Goal: Task Accomplishment & Management: Use online tool/utility

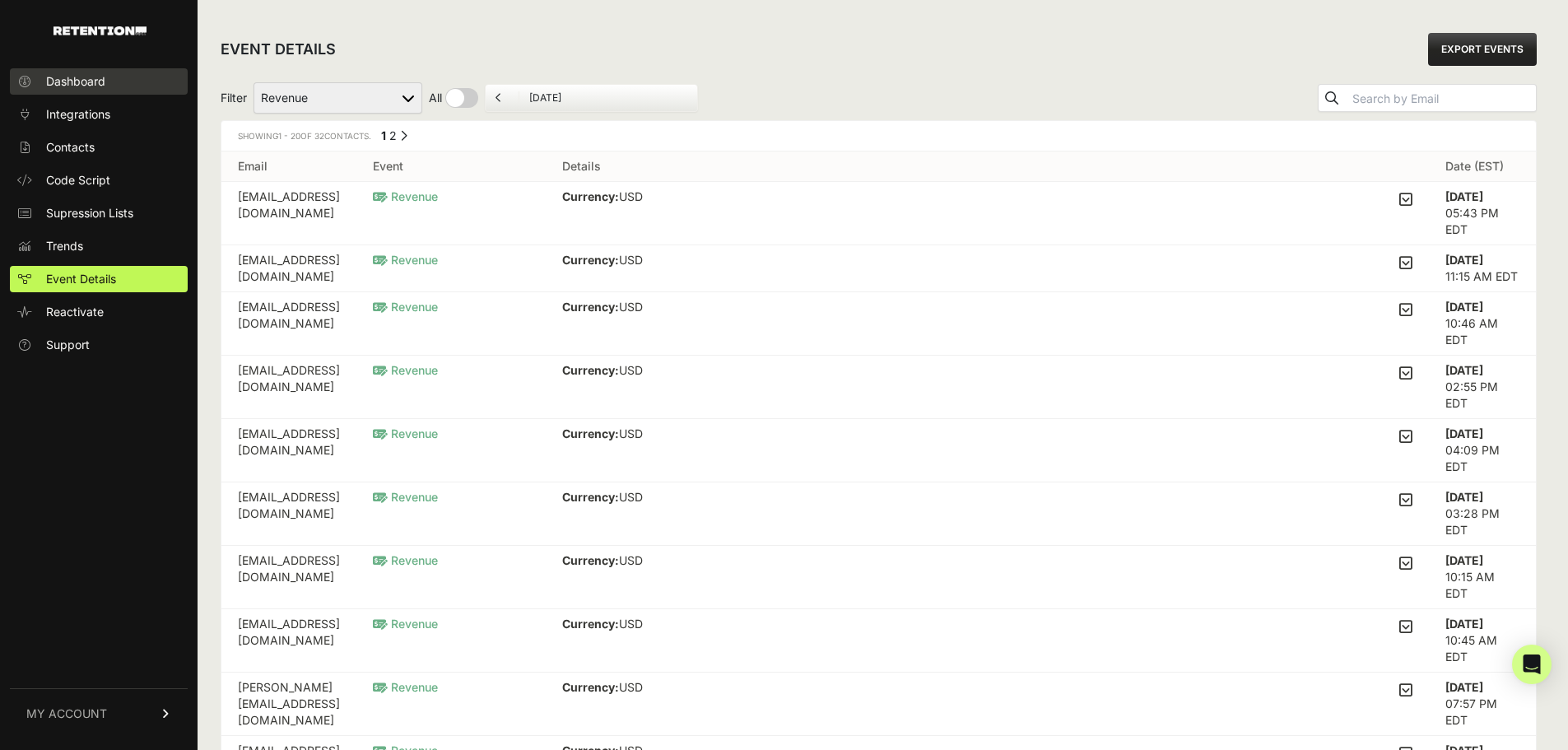
click at [62, 80] on span "Dashboard" at bounding box center [75, 81] width 59 height 16
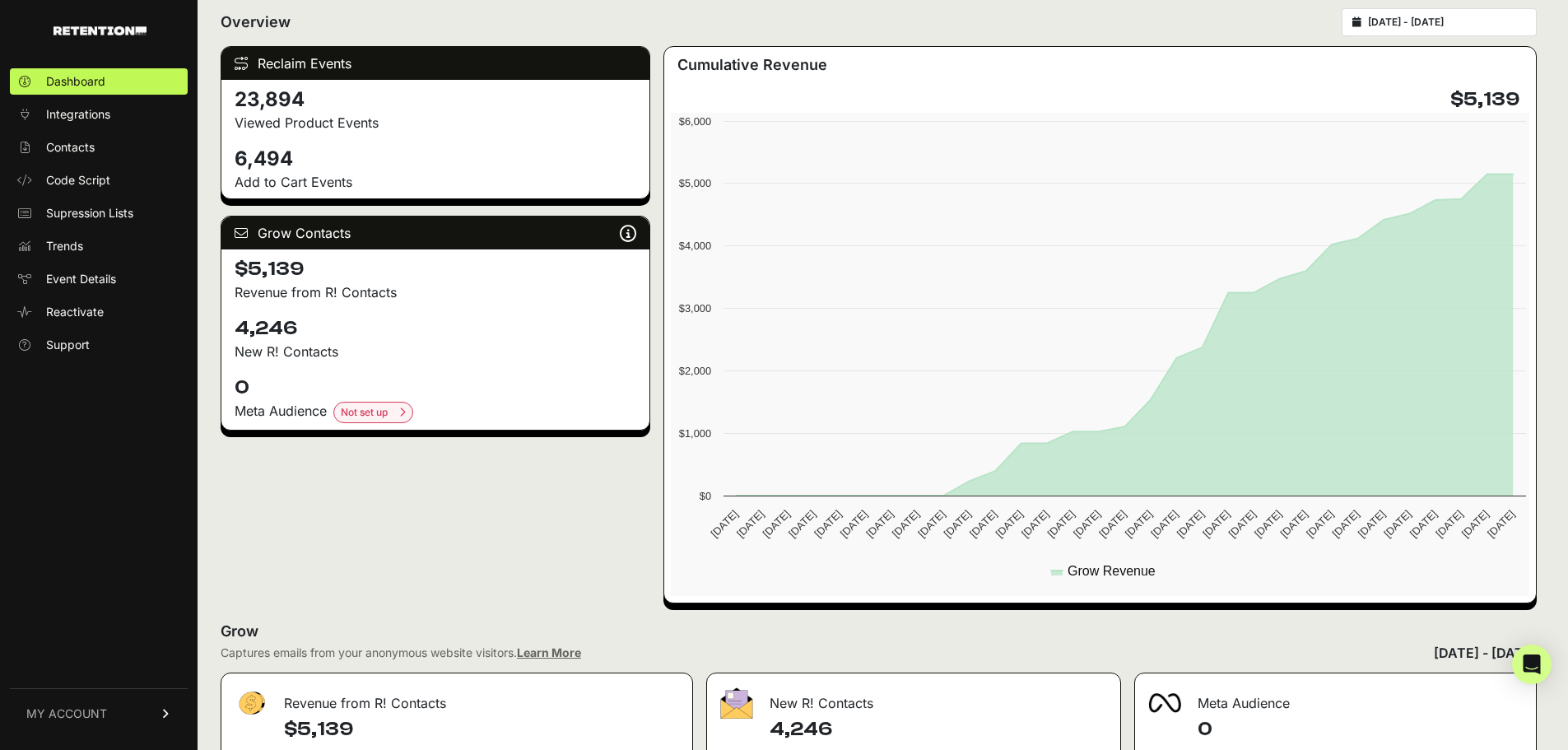
scroll to position [210, 0]
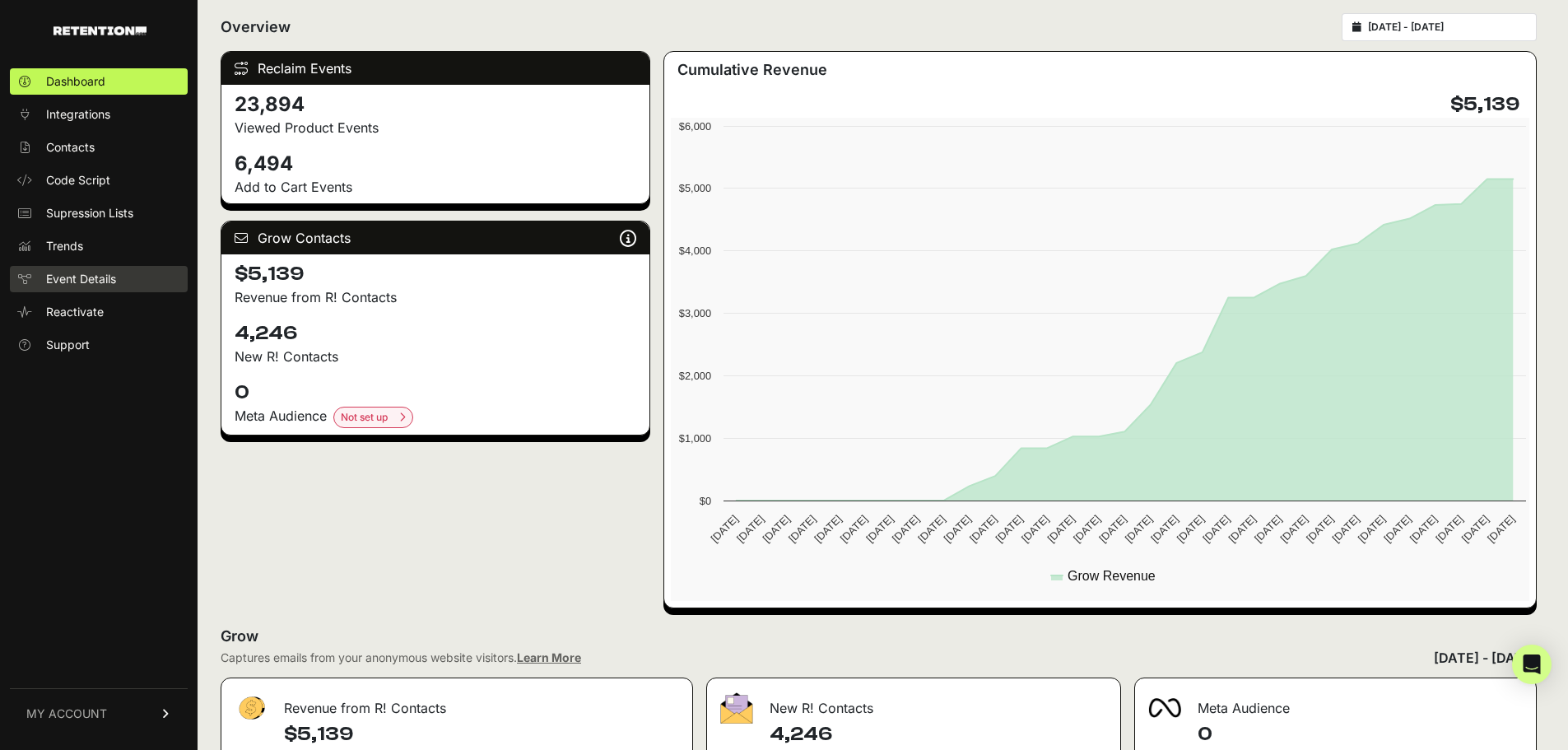
click at [80, 281] on span "Event Details" at bounding box center [81, 279] width 70 height 16
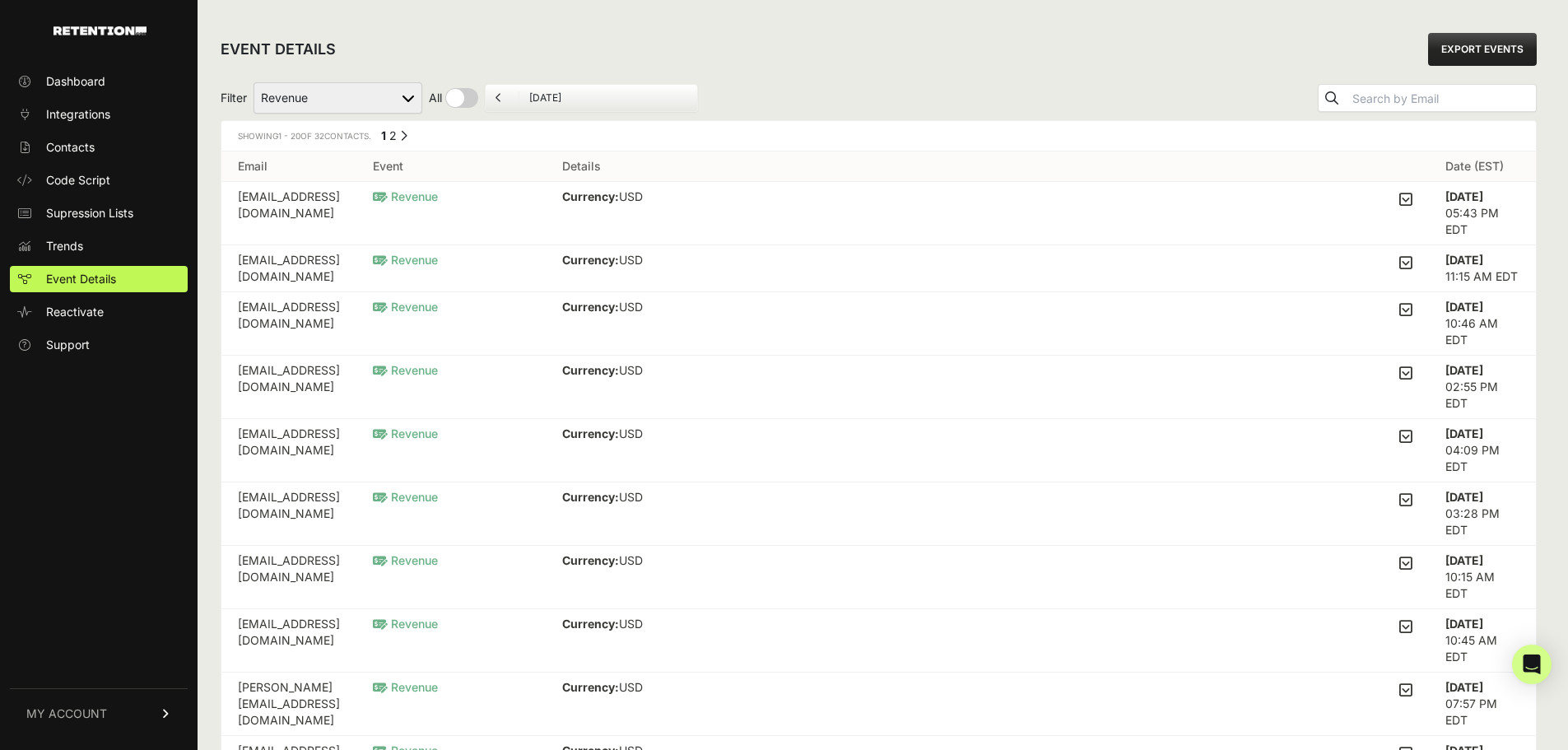
click at [341, 77] on div "Filter Added to Cart Reclaim Checkout Started Reclaim Revenue Viewed Product Re…" at bounding box center [879, 98] width 1317 height 44
click at [340, 88] on select "Added to Cart Reclaim Checkout Started Reclaim Revenue Viewed Product Reclaim" at bounding box center [338, 97] width 168 height 32
click at [427, 54] on div "EVENT DETAILS EXPORT EVENTS" at bounding box center [879, 50] width 1317 height 53
click at [452, 100] on input "checkbox" at bounding box center [454, 97] width 50 height 20
checkbox input "true"
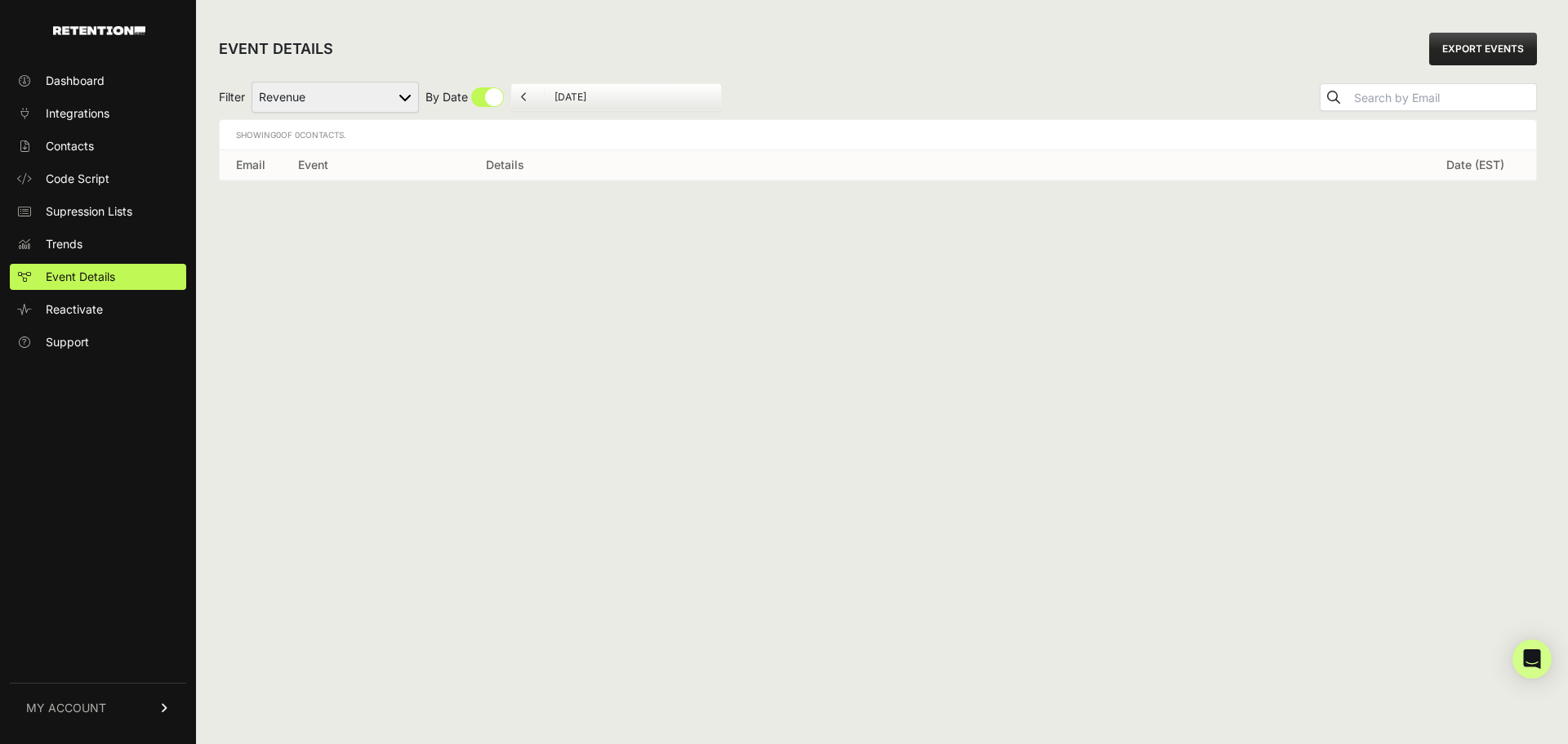
click at [595, 102] on input "[DATE]" at bounding box center [633, 97] width 157 height 13
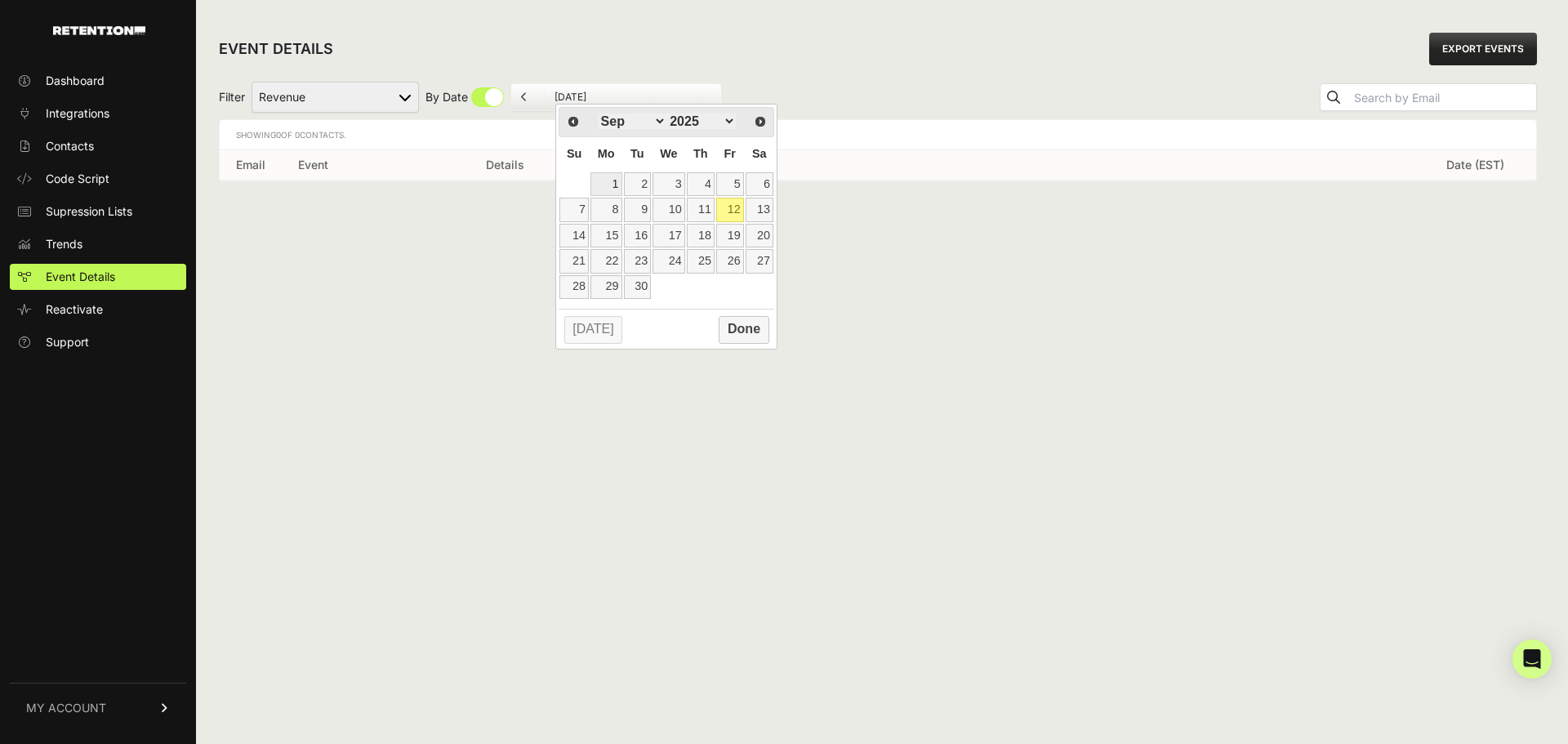
click at [605, 178] on link "1" at bounding box center [606, 184] width 32 height 24
type input "09/01/2025"
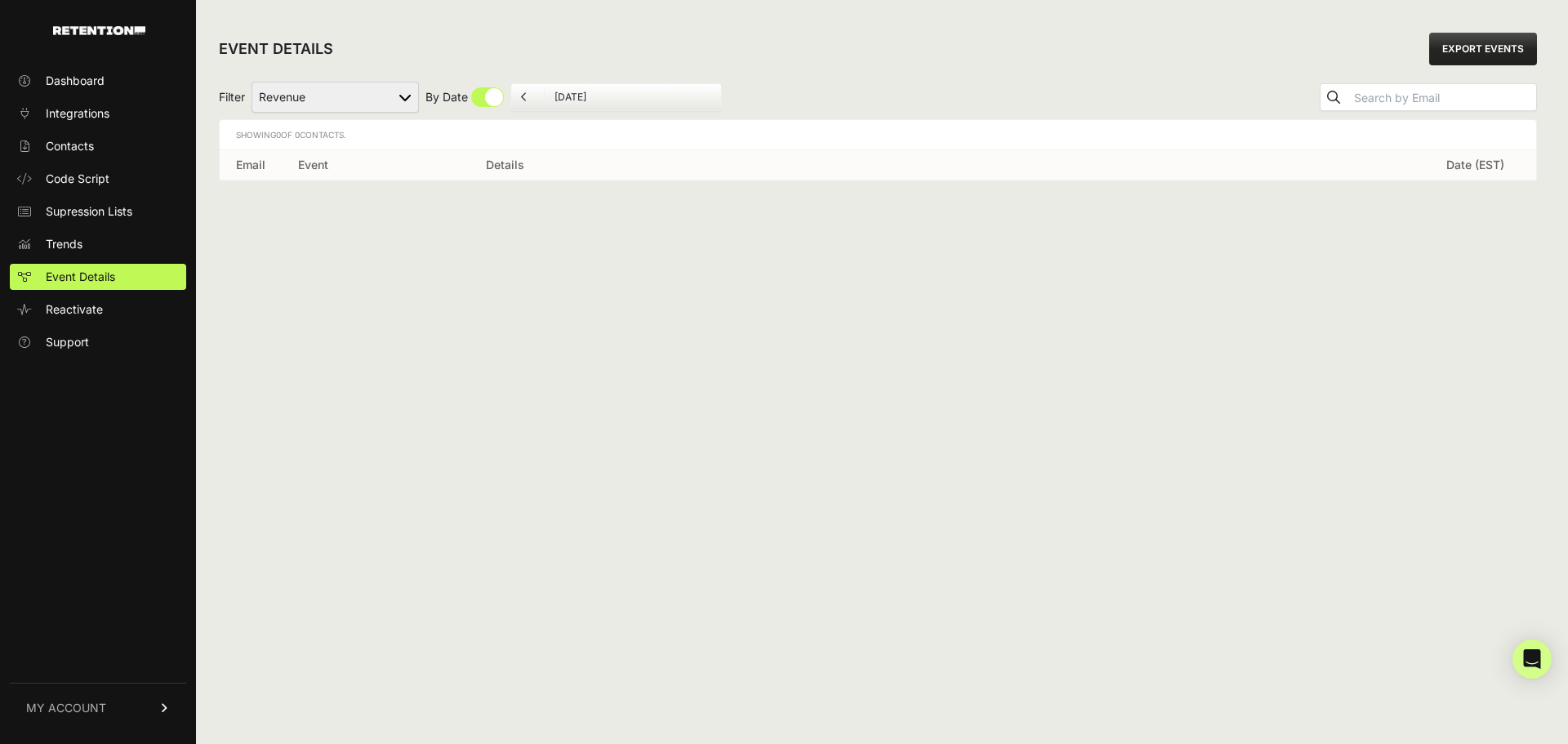
click at [617, 92] on input "09/01/2025" at bounding box center [633, 97] width 157 height 13
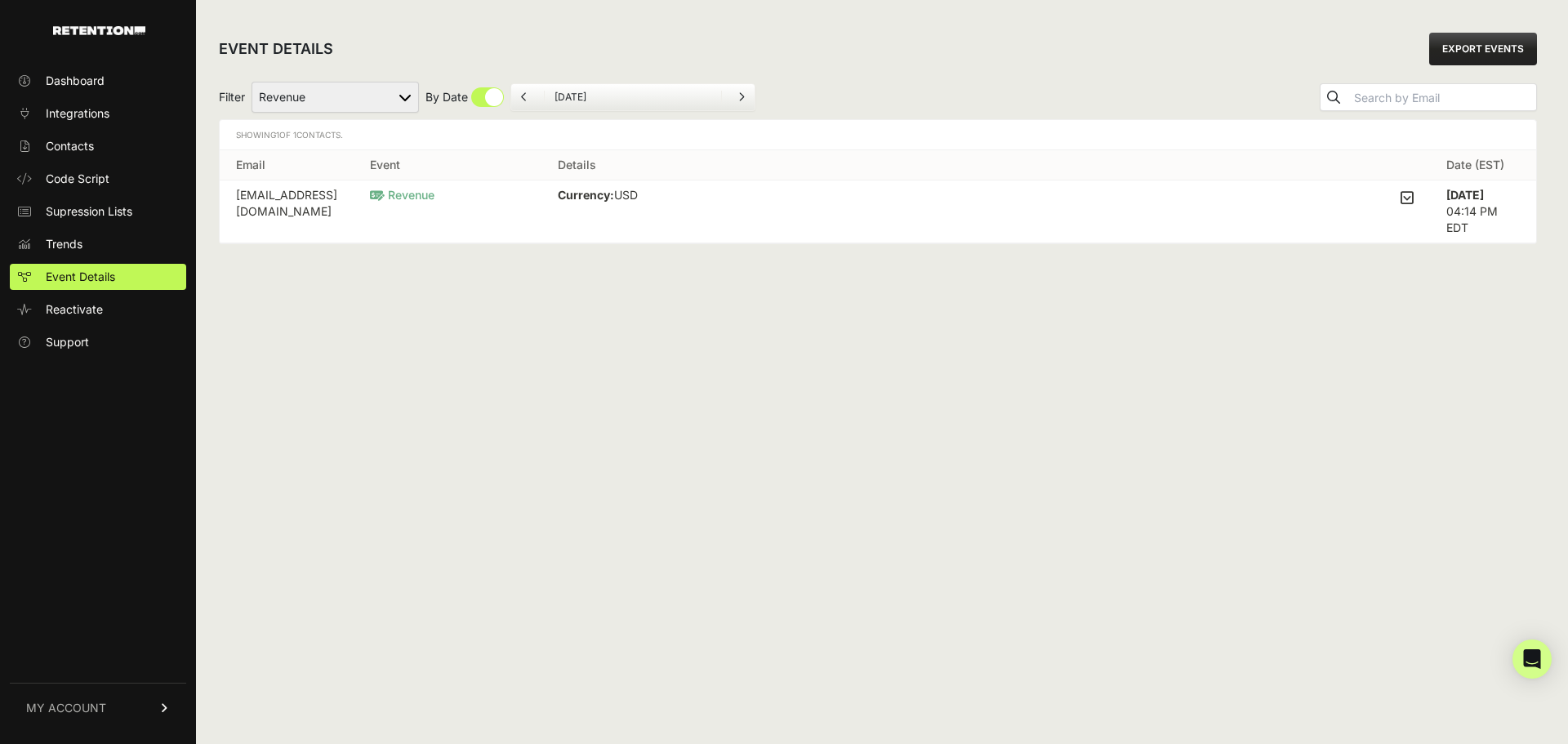
click at [577, 92] on input "[DATE]" at bounding box center [633, 97] width 157 height 13
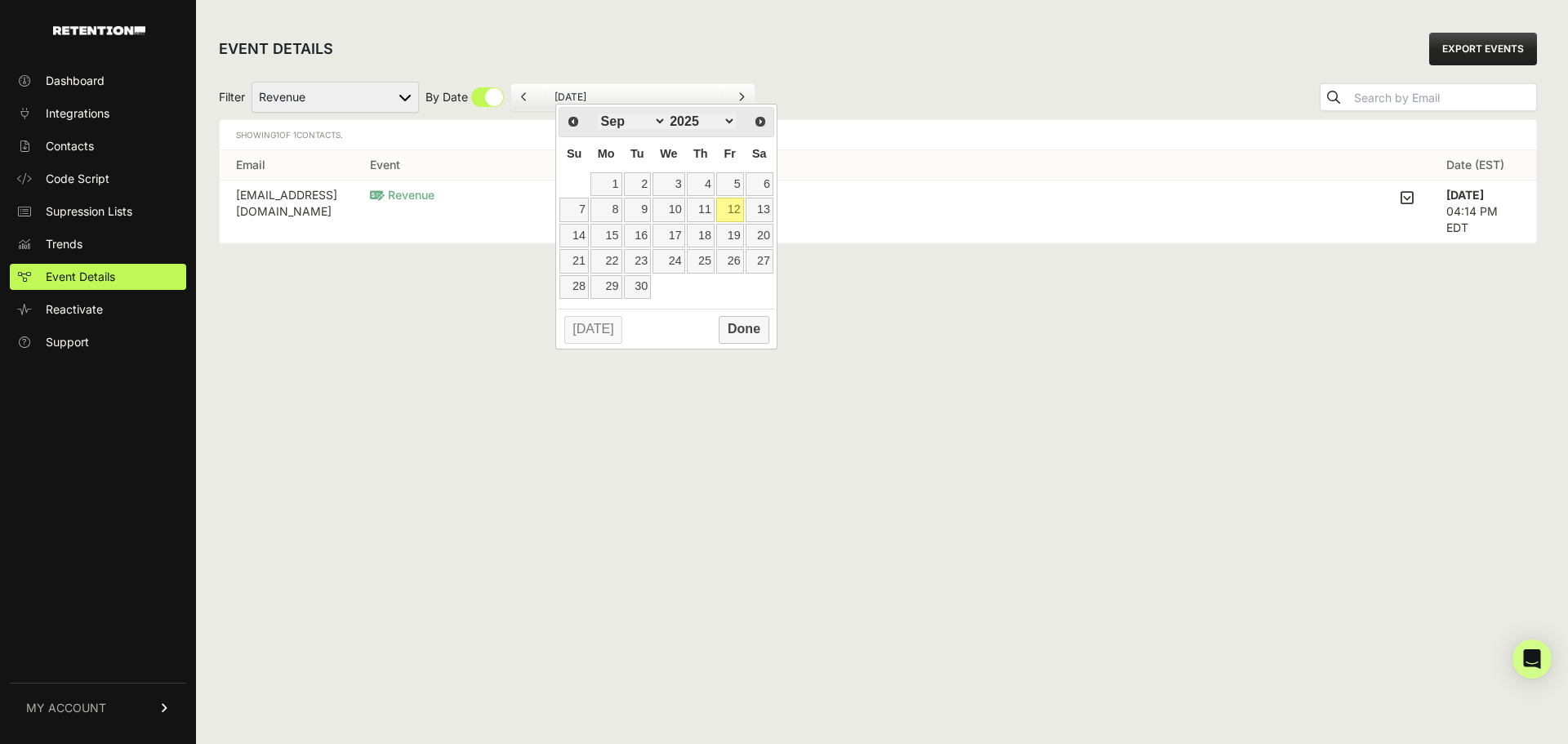
click at [493, 104] on input "checkbox" at bounding box center [465, 97] width 78 height 20
checkbox input "false"
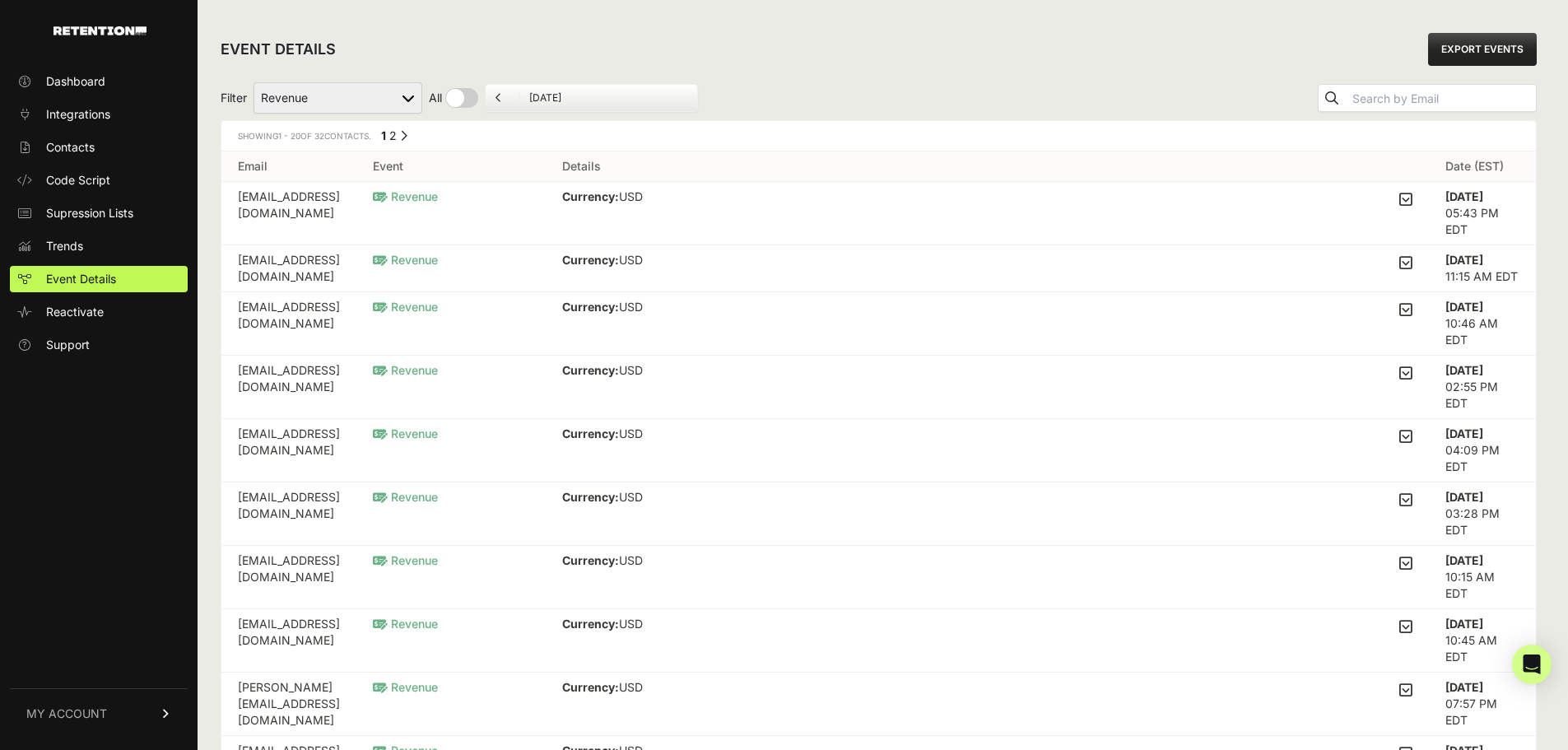
click at [395, 109] on select "Added to Cart Reclaim Checkout Started Reclaim Revenue Viewed Product Reclaim" at bounding box center [338, 97] width 168 height 32
click at [1085, 85] on div "Filter Added to Cart Reclaim Checkout Started Reclaim Revenue Viewed Product Re…" at bounding box center [879, 98] width 1317 height 44
click at [1412, 198] on icon at bounding box center [1406, 198] width 13 height 15
click at [0, 0] on input "checkbox" at bounding box center [0, 0] width 0 height 0
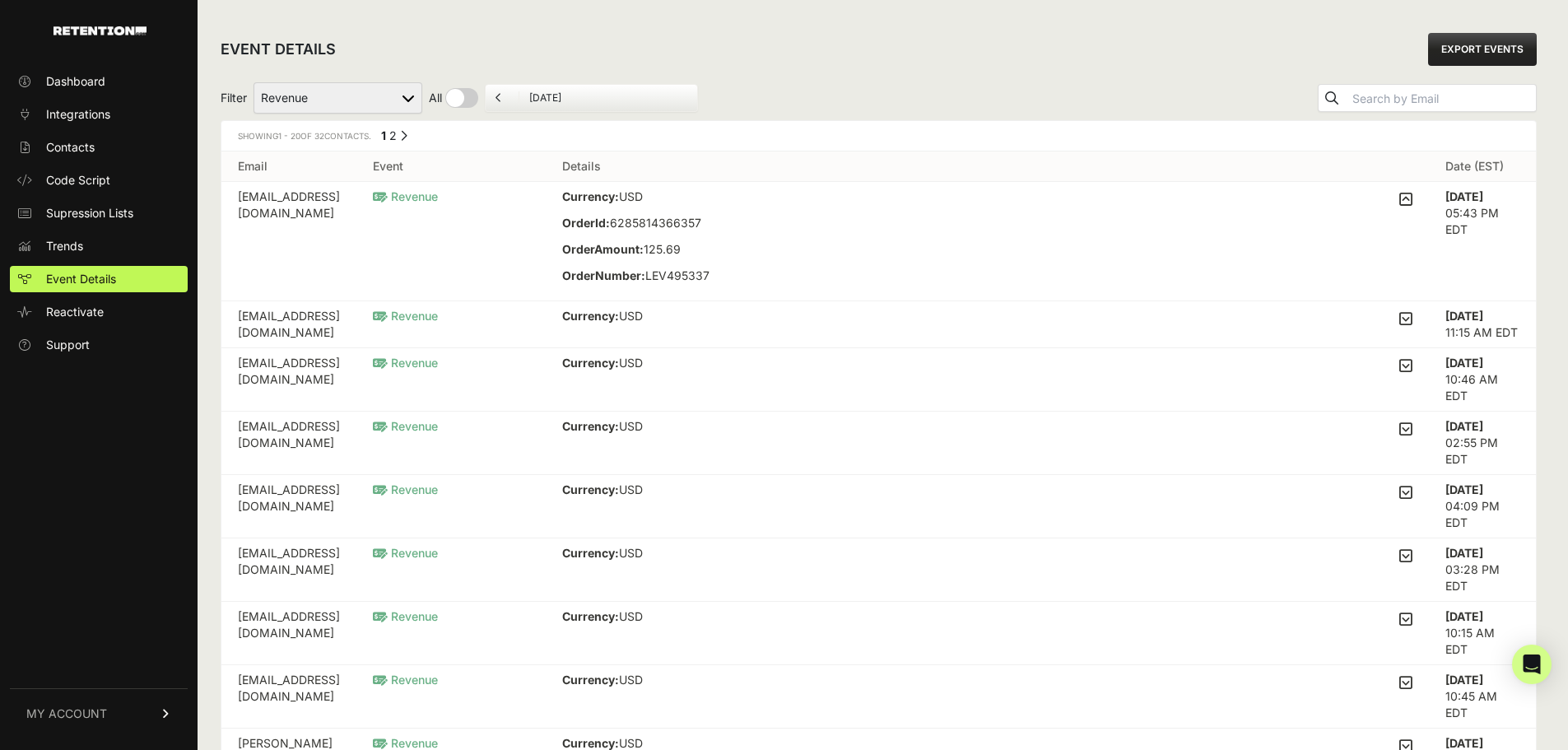
click at [1412, 198] on icon at bounding box center [1406, 198] width 13 height 15
click at [0, 0] on input "checkbox" at bounding box center [0, 0] width 0 height 0
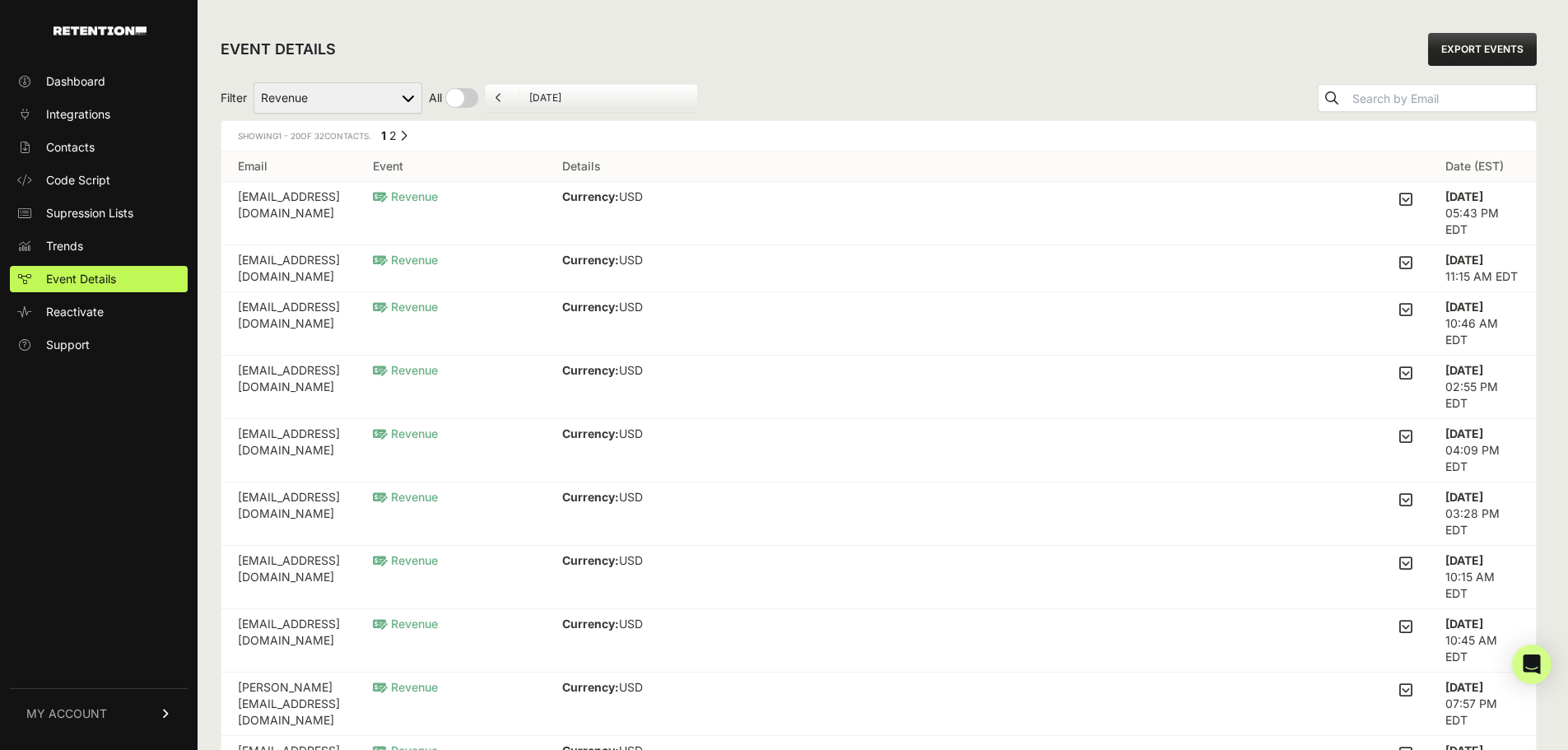
click at [403, 103] on select "Added to Cart Reclaim Checkout Started Reclaim Revenue Viewed Product Reclaim" at bounding box center [338, 97] width 168 height 32
select select "Viewed Product Reclaim"
click at [255, 82] on select "Added to Cart Reclaim Checkout Started Reclaim Revenue Viewed Product Reclaim" at bounding box center [338, 97] width 168 height 32
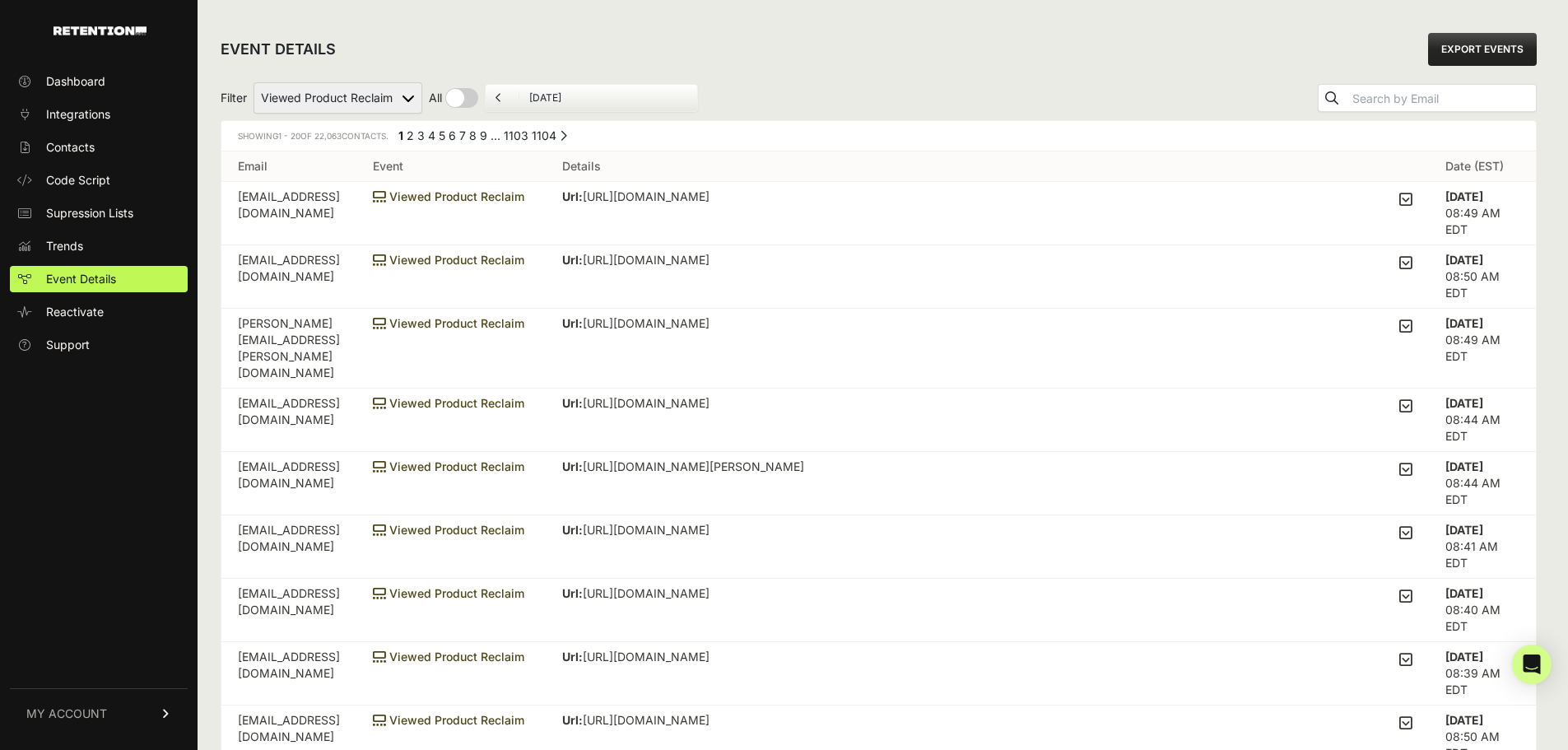
click at [1410, 196] on icon at bounding box center [1406, 198] width 13 height 15
click at [0, 0] on input "checkbox" at bounding box center [0, 0] width 0 height 0
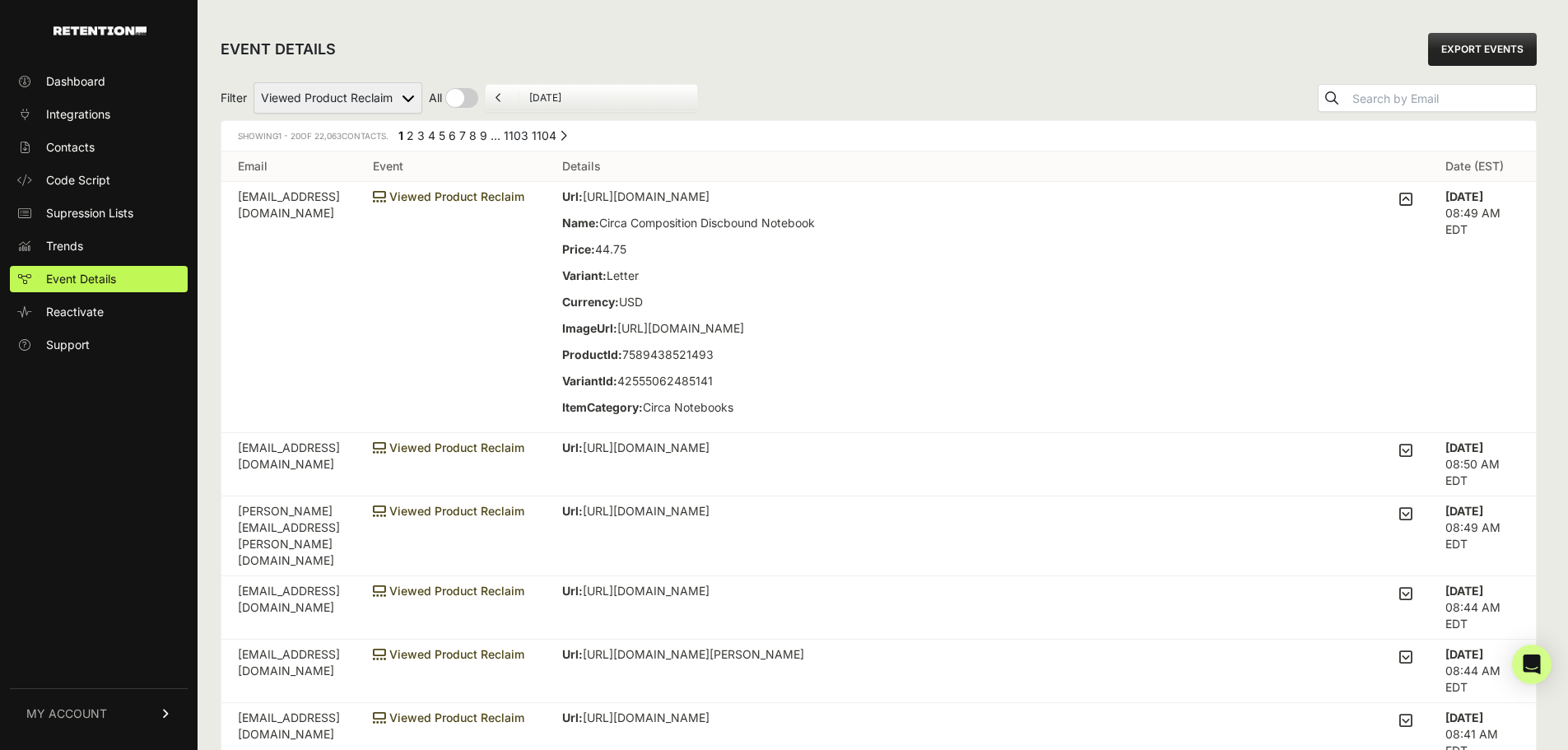
click at [1410, 196] on icon at bounding box center [1406, 198] width 13 height 15
click at [0, 0] on input "checkbox" at bounding box center [0, 0] width 0 height 0
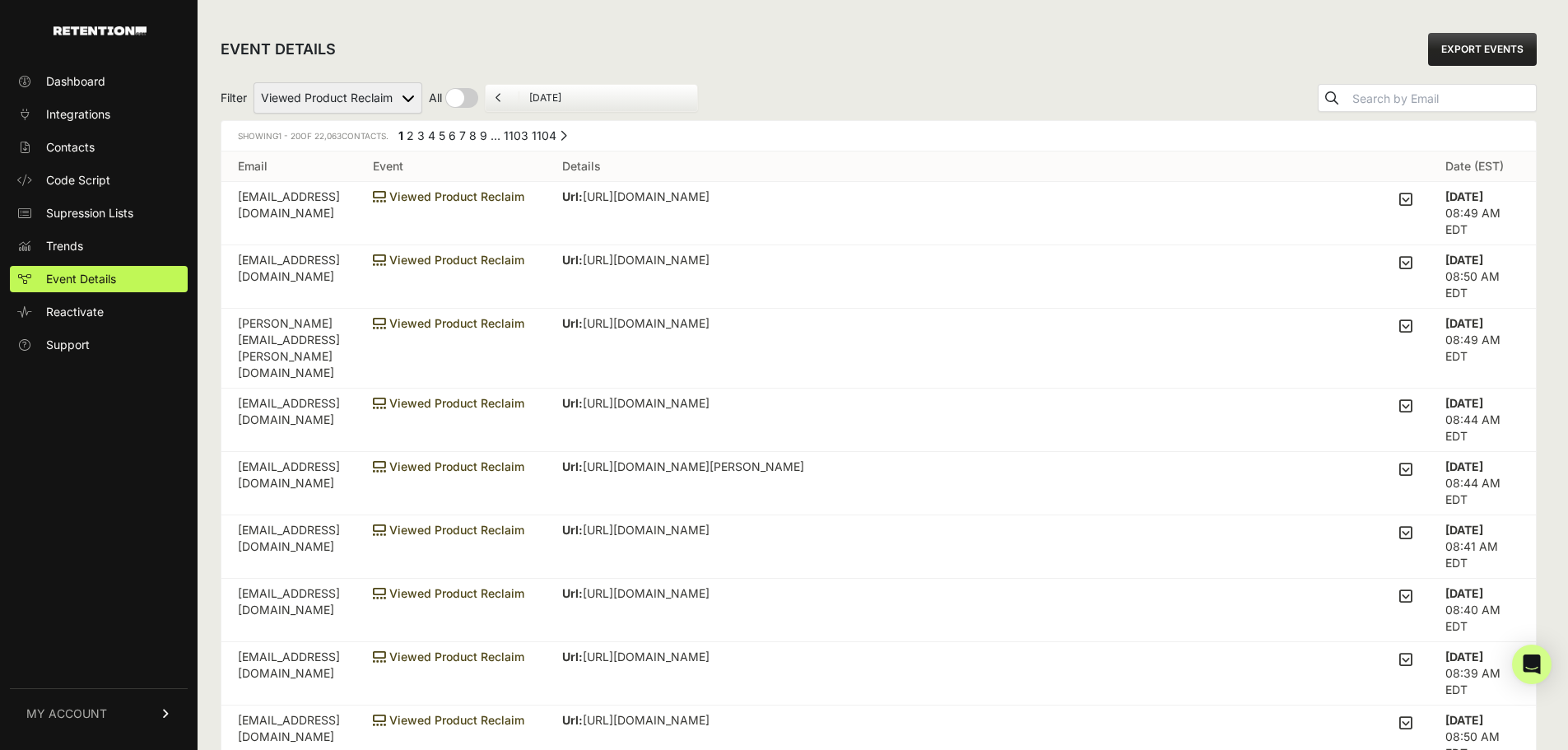
click at [368, 98] on select "Added to Cart Reclaim Checkout Started Reclaim Revenue Viewed Product Reclaim" at bounding box center [338, 97] width 168 height 32
select select "order_net_new"
click at [255, 82] on select "Added to Cart Reclaim Checkout Started Reclaim Revenue Viewed Product Reclaim" at bounding box center [338, 97] width 168 height 32
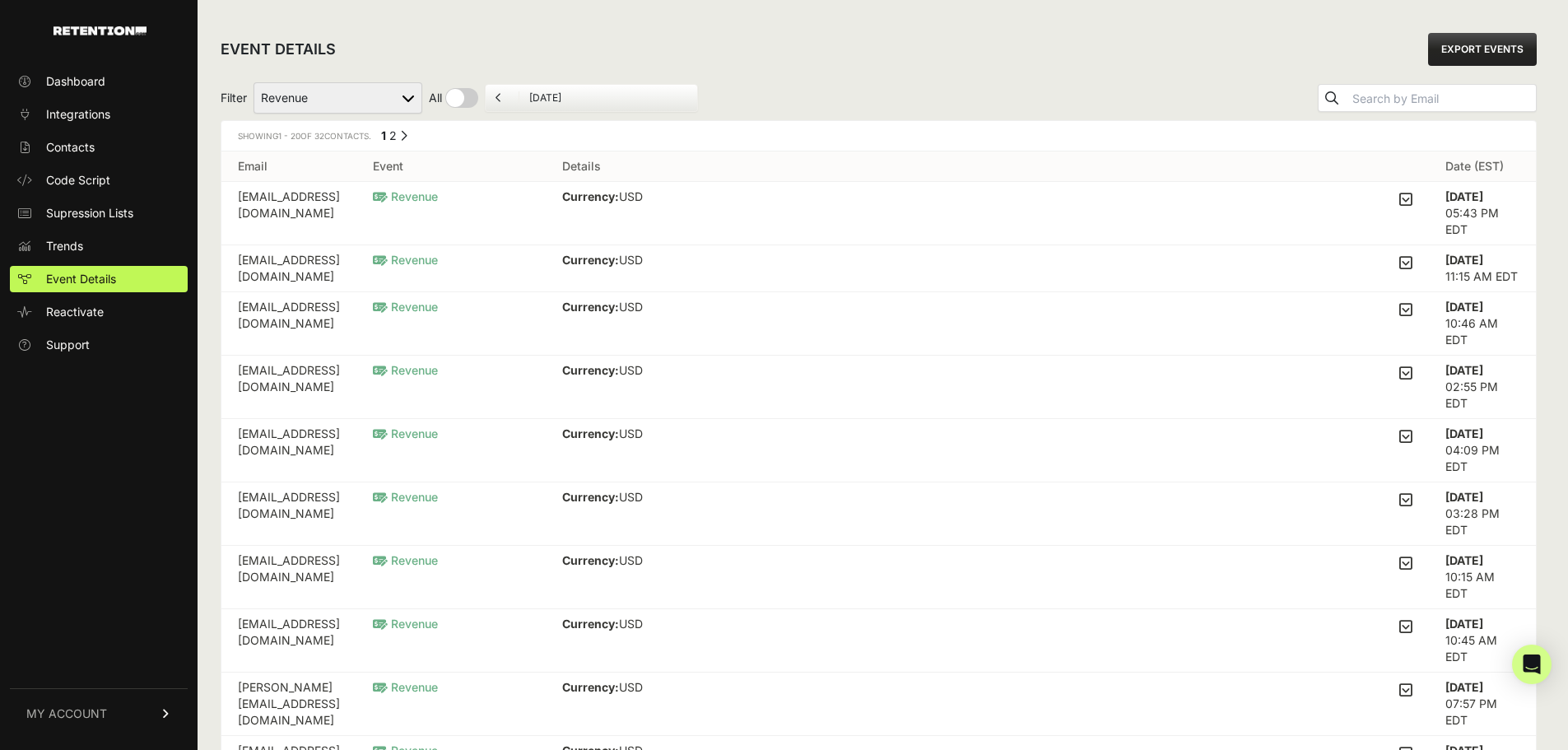
click at [1480, 43] on link "EXPORT EVENTS" at bounding box center [1483, 50] width 109 height 33
